Goal: Book appointment/travel/reservation

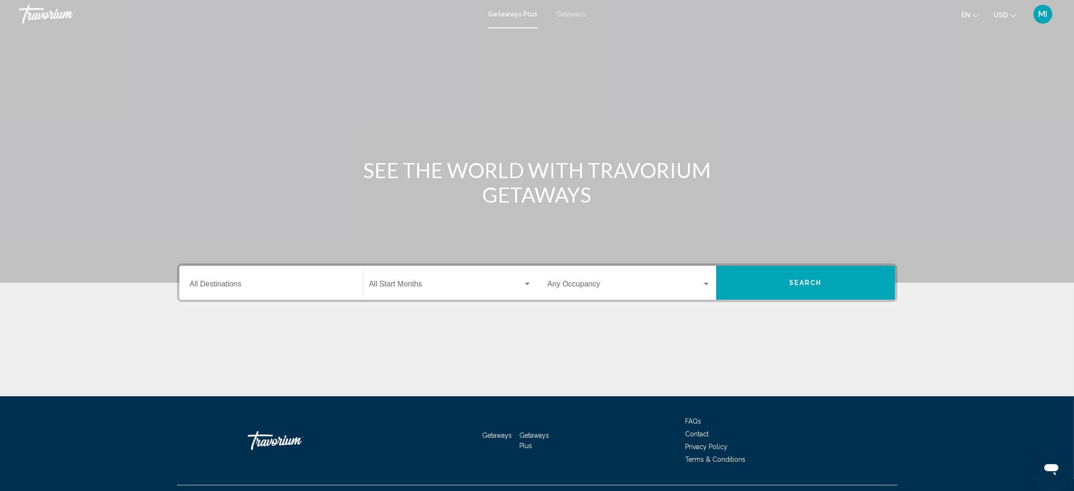
click at [574, 14] on span "Getaways" at bounding box center [572, 14] width 30 height 8
click at [208, 282] on input "Destination All Destinations" at bounding box center [271, 286] width 163 height 8
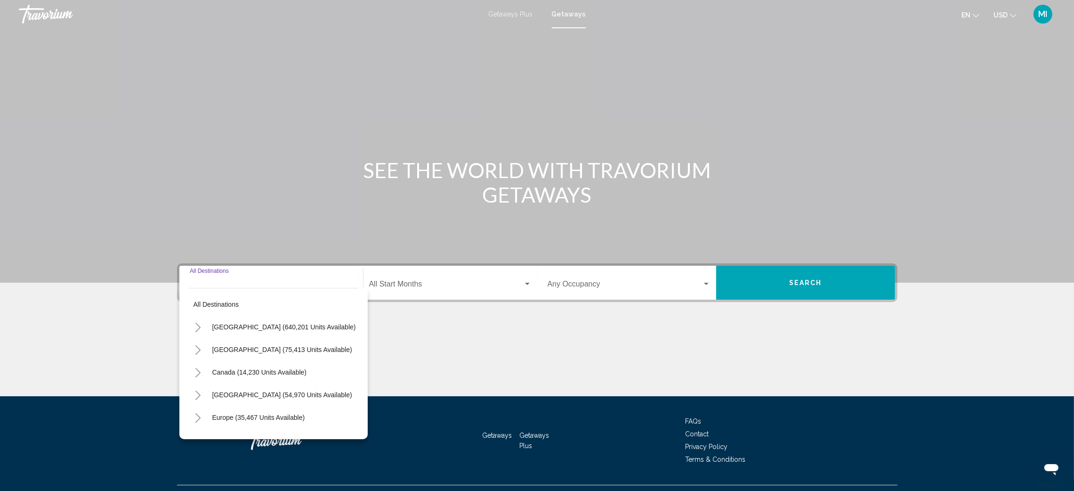
scroll to position [20, 0]
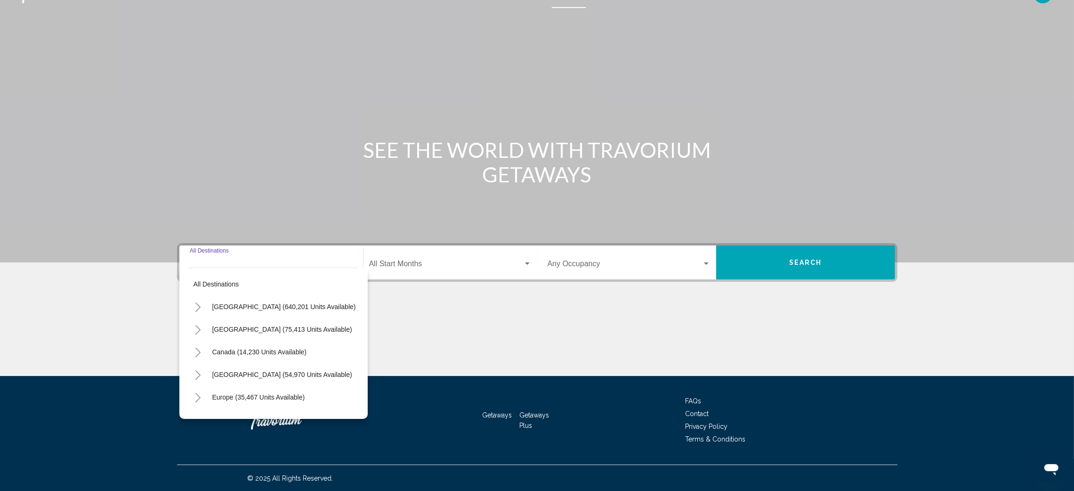
click at [199, 306] on icon "Toggle United States (640,201 units available)" at bounding box center [197, 306] width 7 height 9
click at [209, 332] on icon "Toggle Florida (202,885 units available)" at bounding box center [207, 333] width 5 height 9
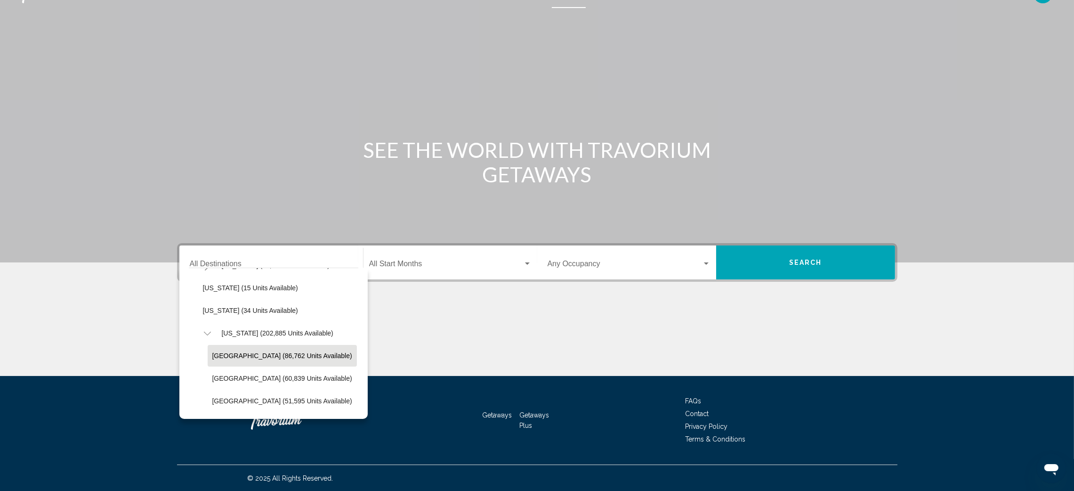
click at [248, 352] on span "[GEOGRAPHIC_DATA] (86,762 units available)" at bounding box center [282, 356] width 140 height 8
type input "**********"
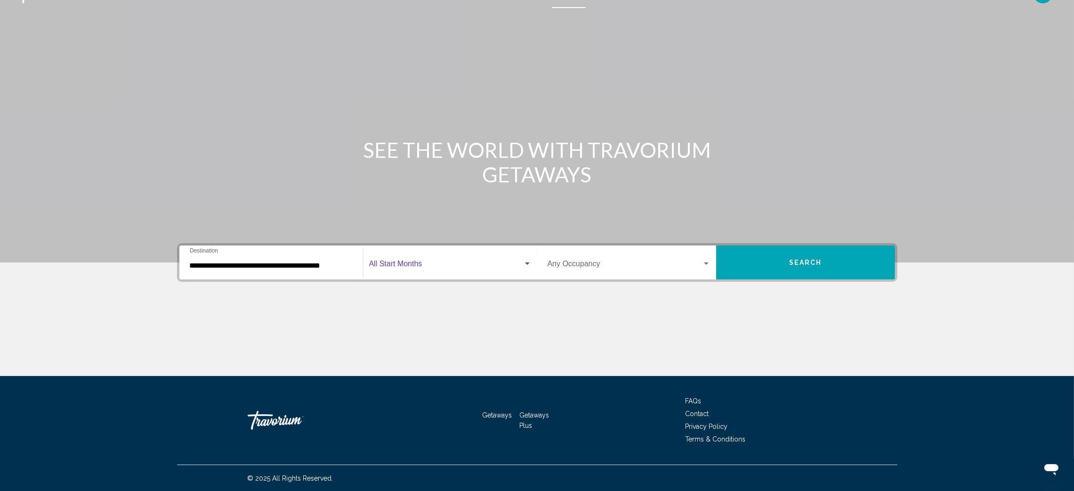
click at [395, 261] on span "Search widget" at bounding box center [446, 265] width 154 height 8
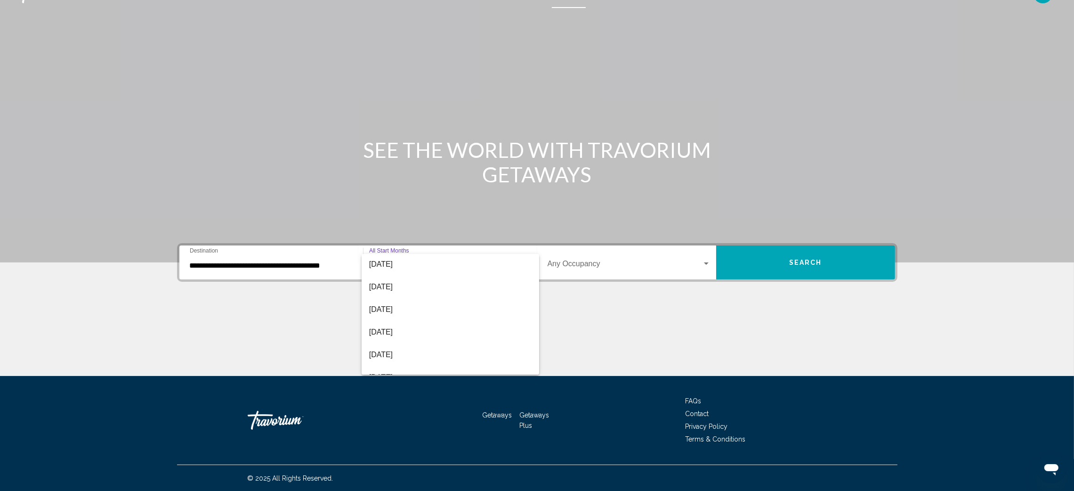
scroll to position [82, 0]
click at [391, 335] on span "[DATE]" at bounding box center [450, 341] width 162 height 23
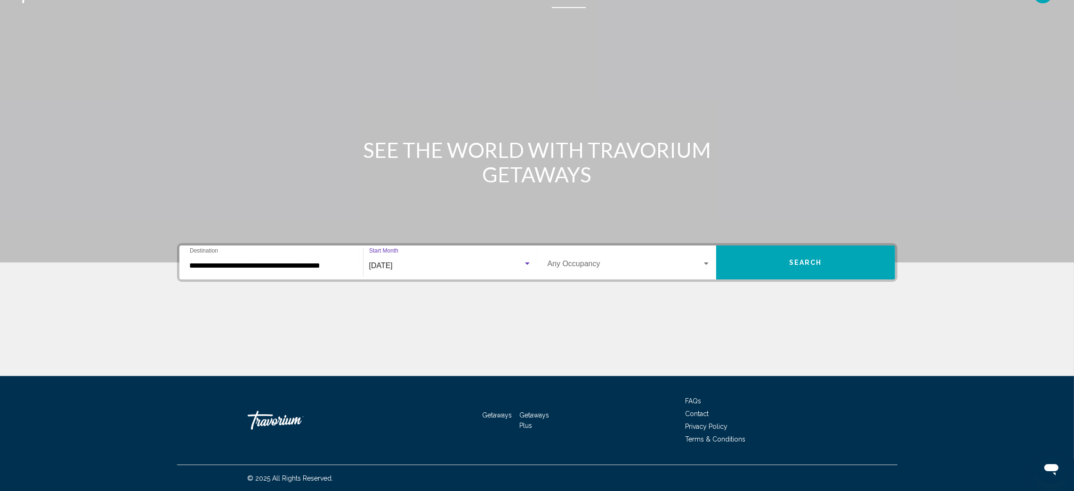
click at [703, 260] on div "Search widget" at bounding box center [706, 264] width 8 height 8
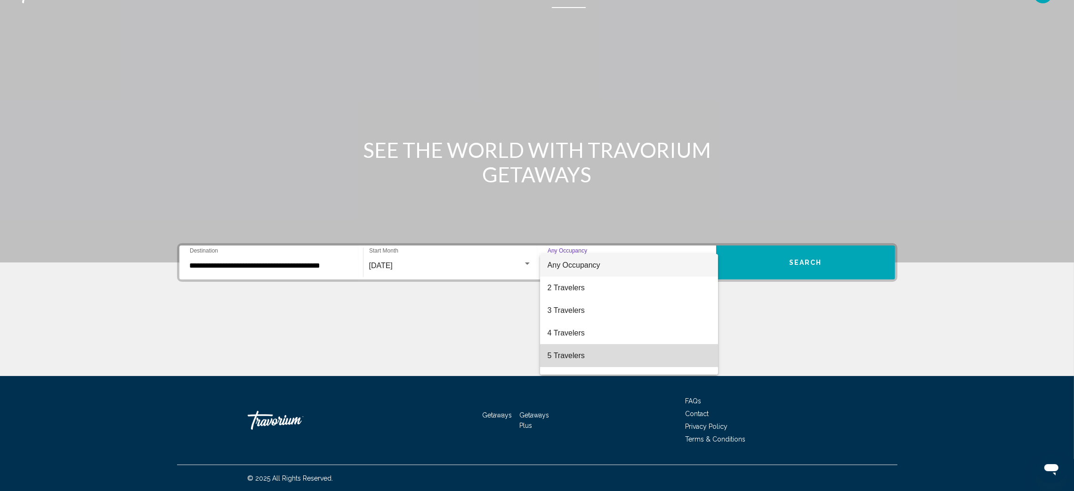
click at [629, 352] on span "5 Travelers" at bounding box center [629, 355] width 163 height 23
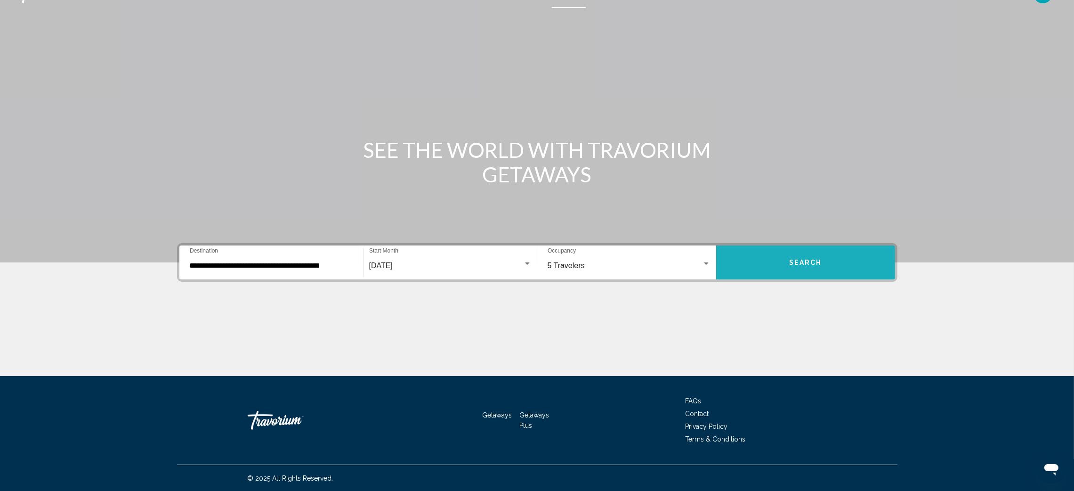
click at [816, 256] on button "Search" at bounding box center [805, 262] width 179 height 34
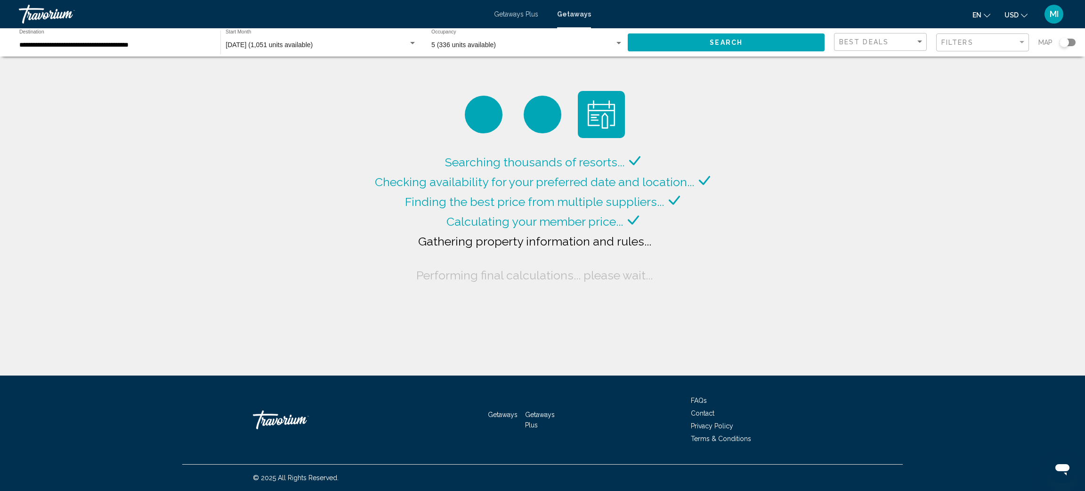
click at [816, 256] on div "Searching thousands of resorts... Checking availability for your preferred date…" at bounding box center [542, 187] width 1085 height 375
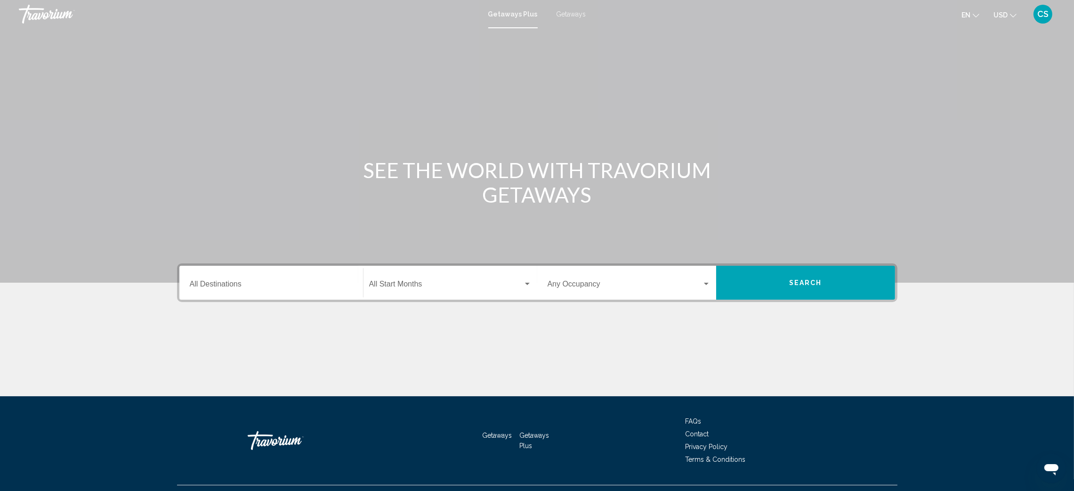
click at [269, 177] on div "SEE THE WORLD WITH TRAVORIUM GETAWAYS" at bounding box center [537, 182] width 758 height 49
click at [573, 12] on span "Getaways" at bounding box center [572, 14] width 30 height 8
click at [249, 288] on input "Destination All Destinations" at bounding box center [271, 286] width 163 height 8
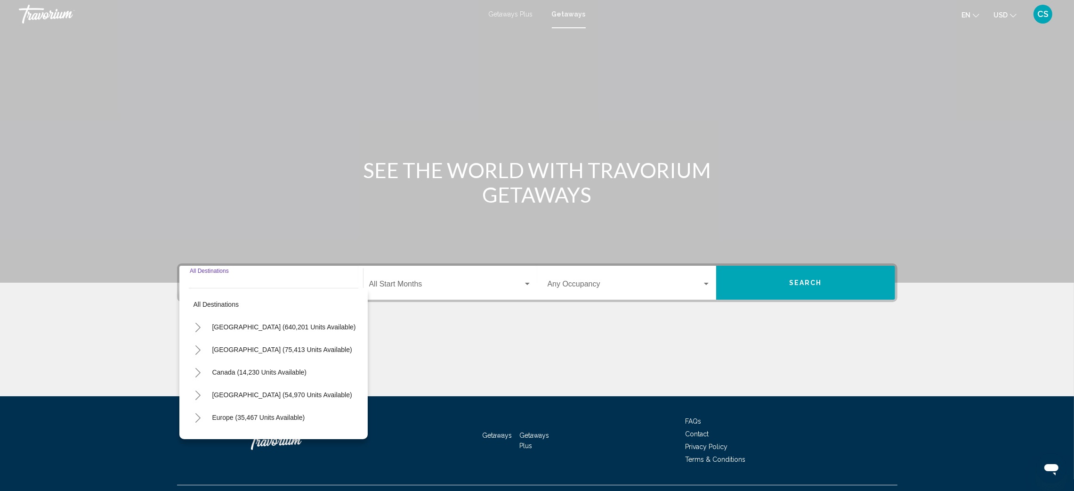
scroll to position [20, 0]
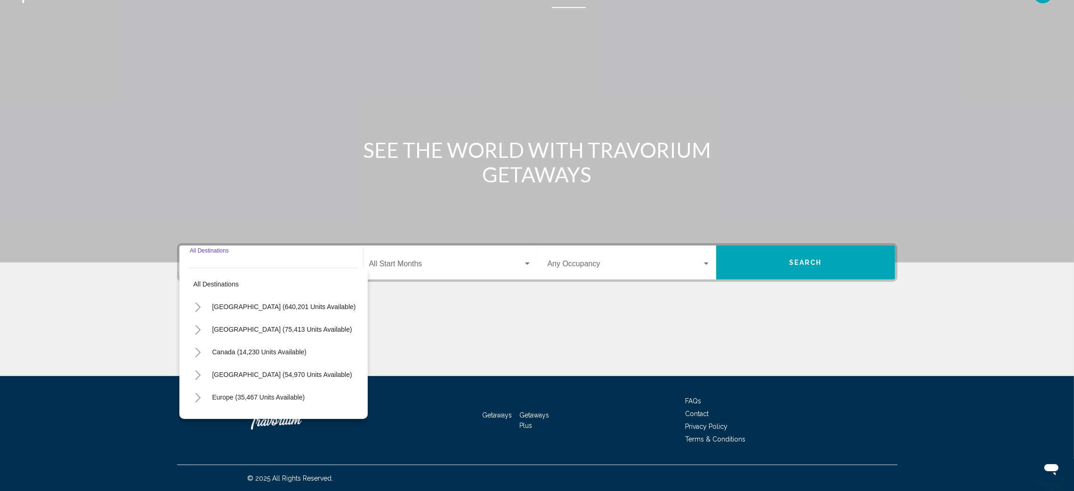
click at [199, 305] on icon "Toggle United States (640,201 units available)" at bounding box center [197, 306] width 5 height 9
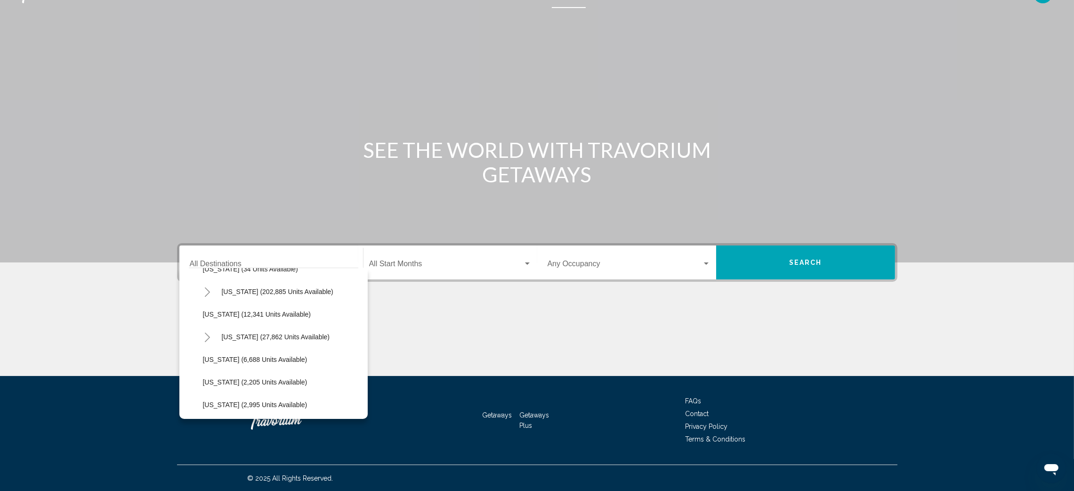
scroll to position [146, 0]
click at [211, 318] on icon "Toggle Florida (202,885 units available)" at bounding box center [207, 319] width 7 height 9
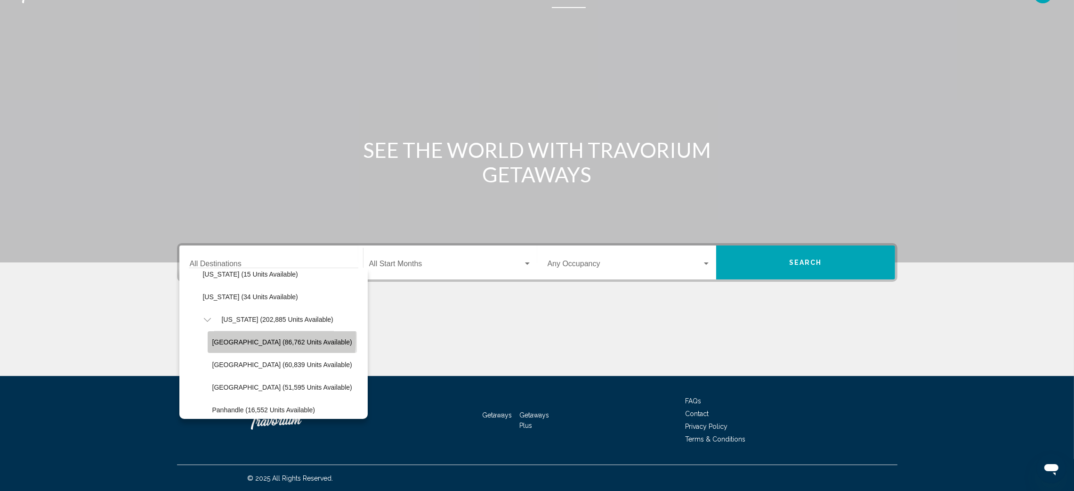
click at [225, 336] on button "[GEOGRAPHIC_DATA] (86,762 units available)" at bounding box center [282, 342] width 149 height 22
type input "**********"
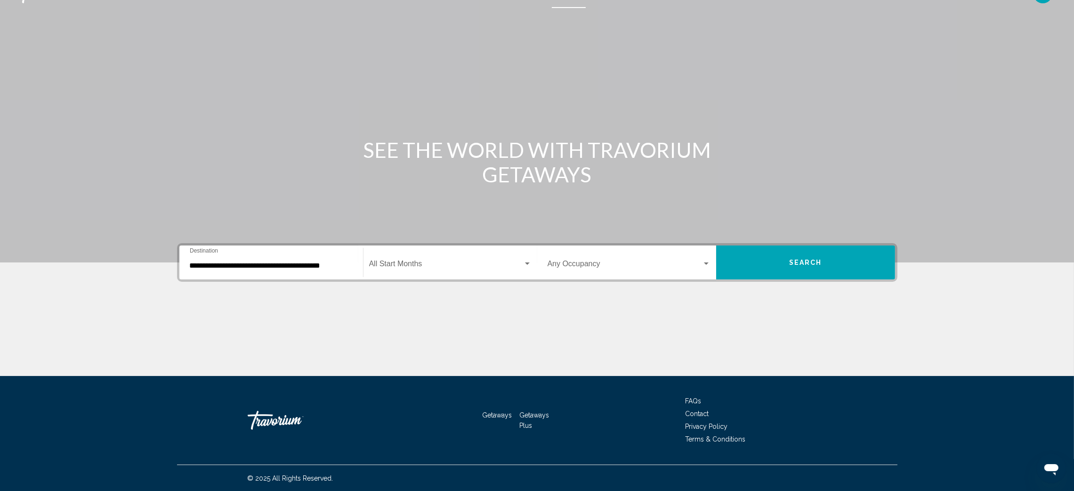
click at [396, 259] on div "Start Month All Start Months" at bounding box center [450, 263] width 162 height 30
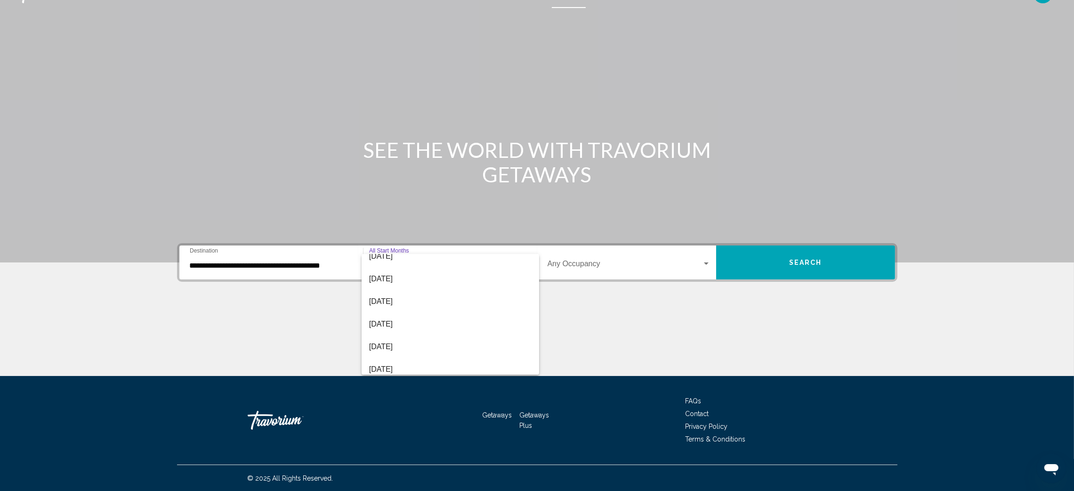
scroll to position [111, 0]
click at [413, 330] on span "[DATE]" at bounding box center [450, 335] width 162 height 23
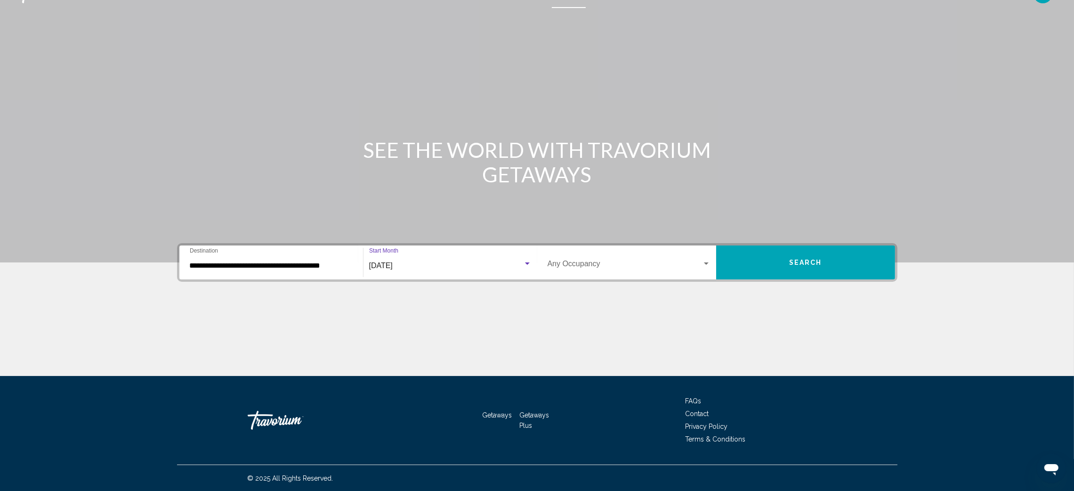
click at [704, 262] on div "Search widget" at bounding box center [706, 263] width 5 height 2
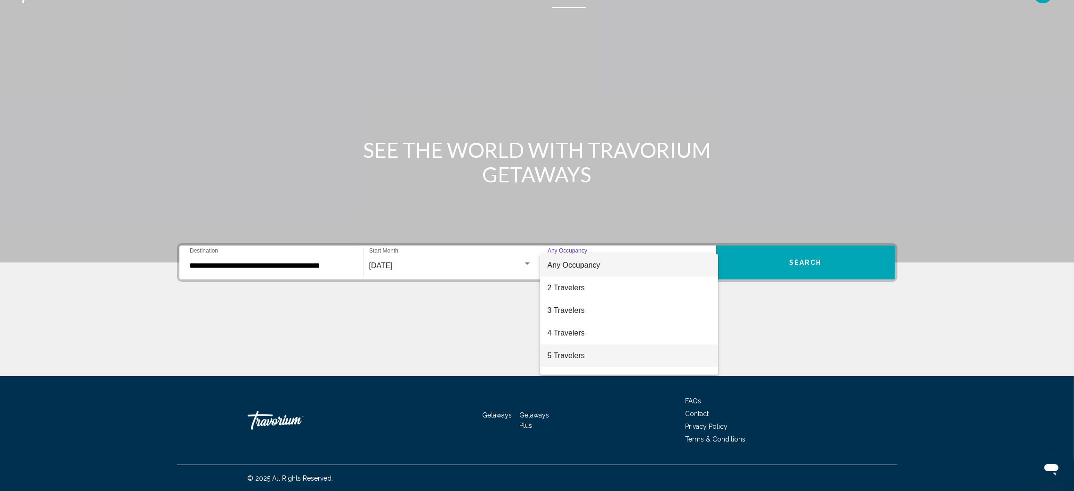
click at [639, 355] on span "5 Travelers" at bounding box center [629, 355] width 163 height 23
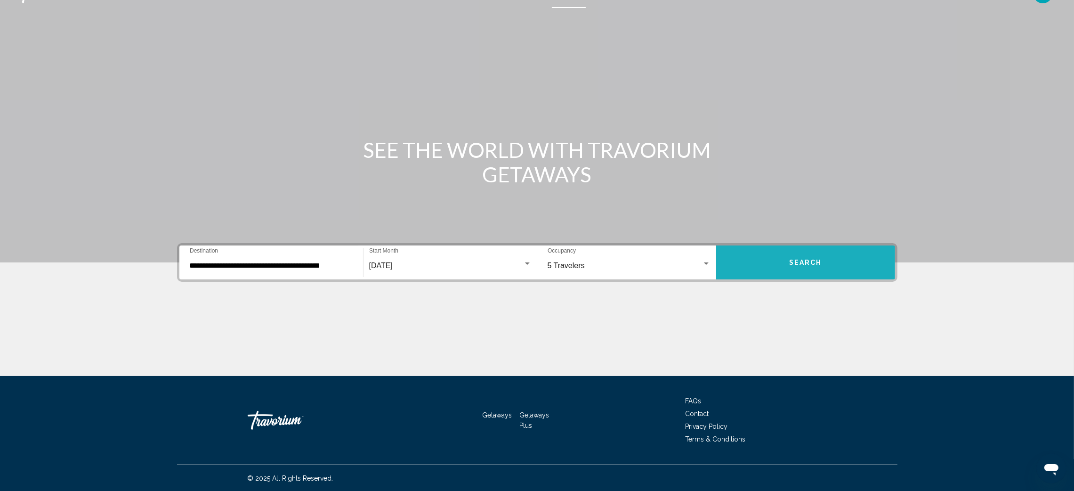
click at [794, 259] on span "Search" at bounding box center [805, 263] width 33 height 8
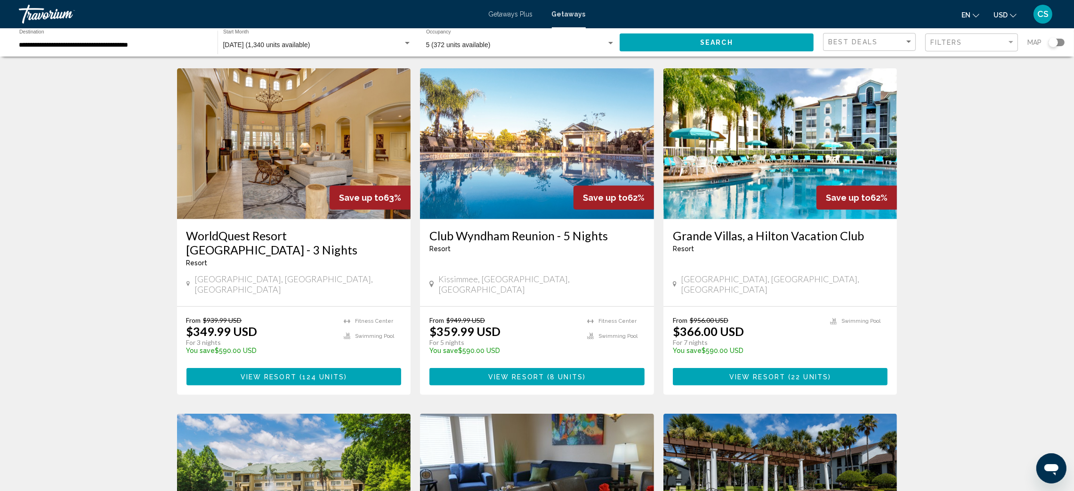
scroll to position [724, 0]
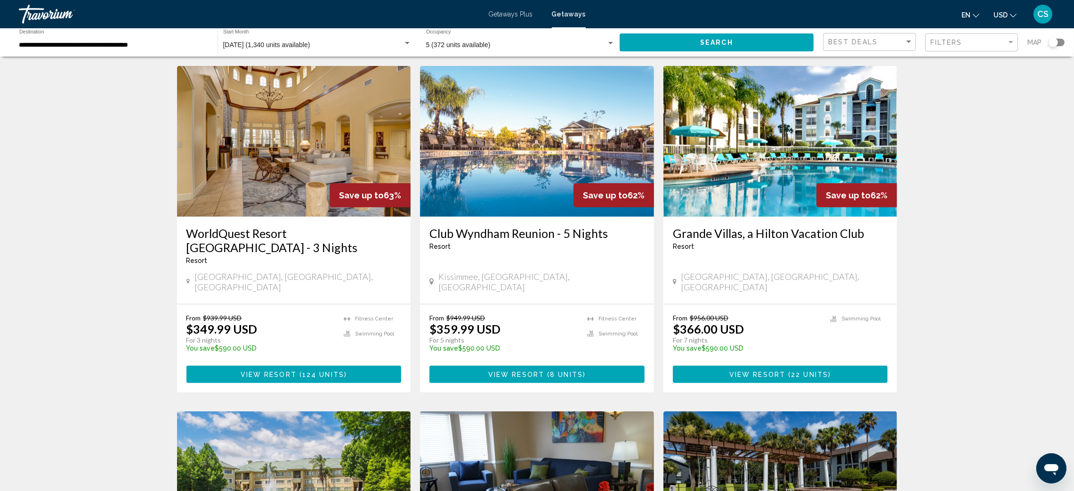
click at [524, 371] on span "View Resort" at bounding box center [516, 375] width 56 height 8
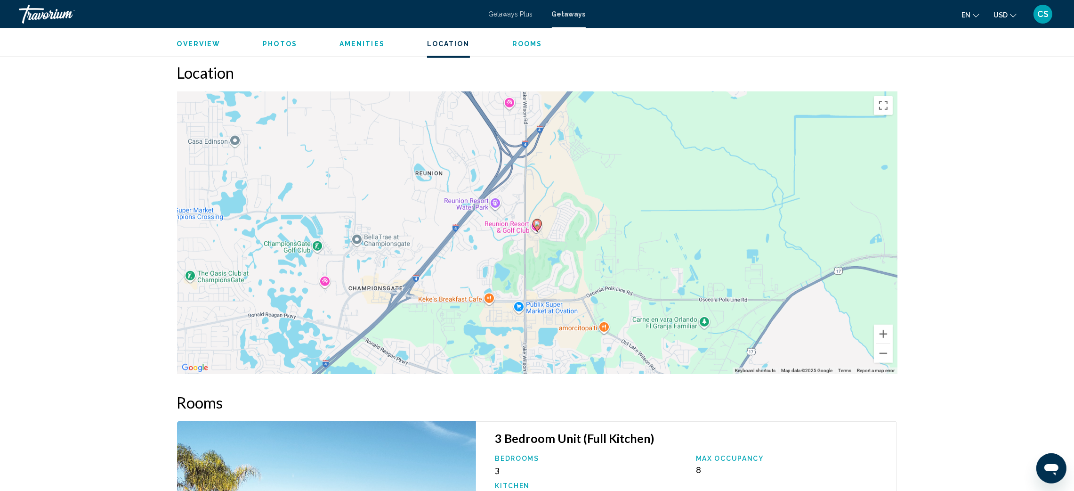
scroll to position [1247, 0]
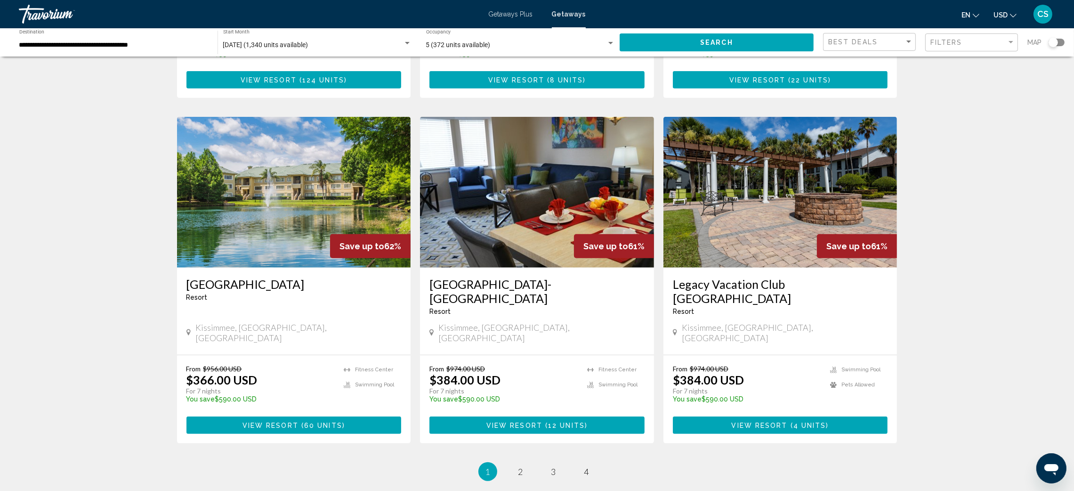
scroll to position [1058, 0]
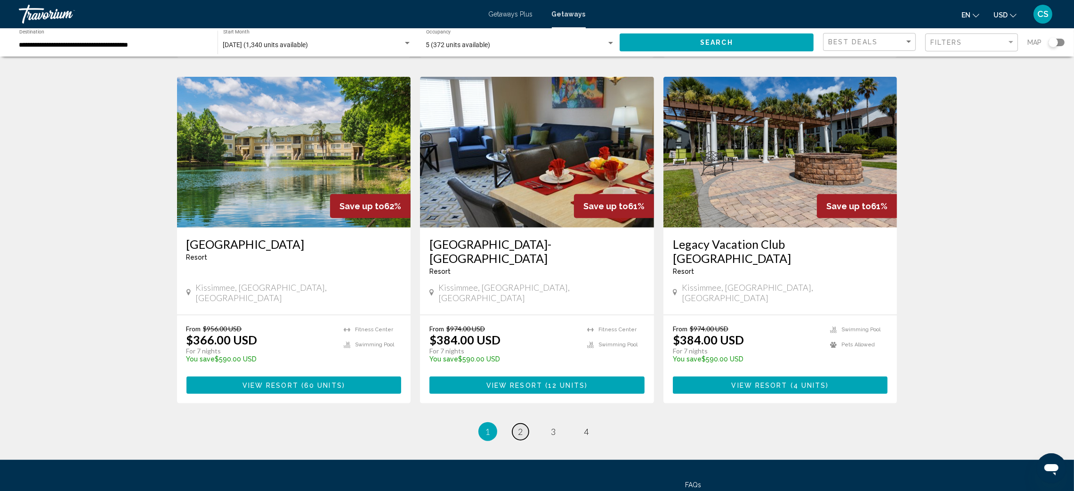
click at [516, 423] on link "page 2" at bounding box center [520, 431] width 16 height 16
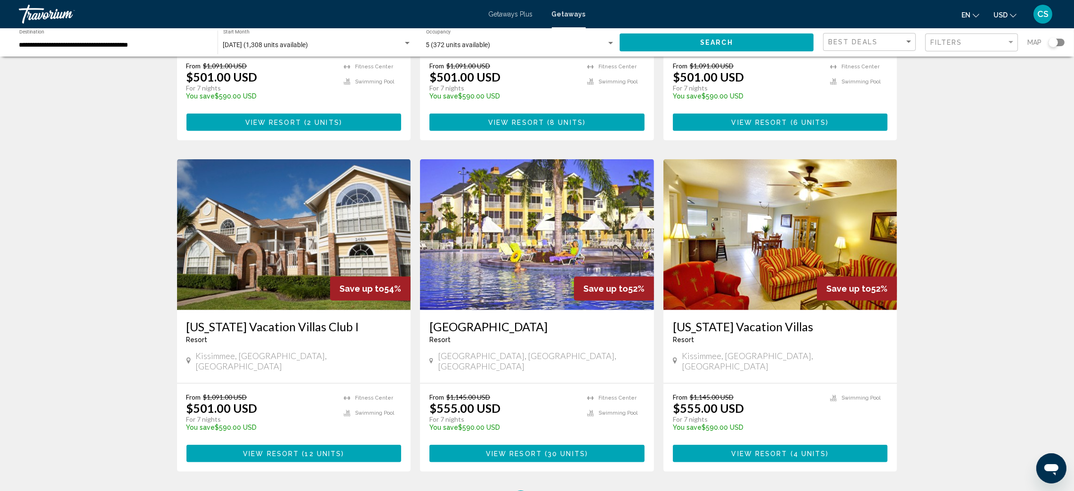
scroll to position [1072, 0]
